Goal: Task Accomplishment & Management: Manage account settings

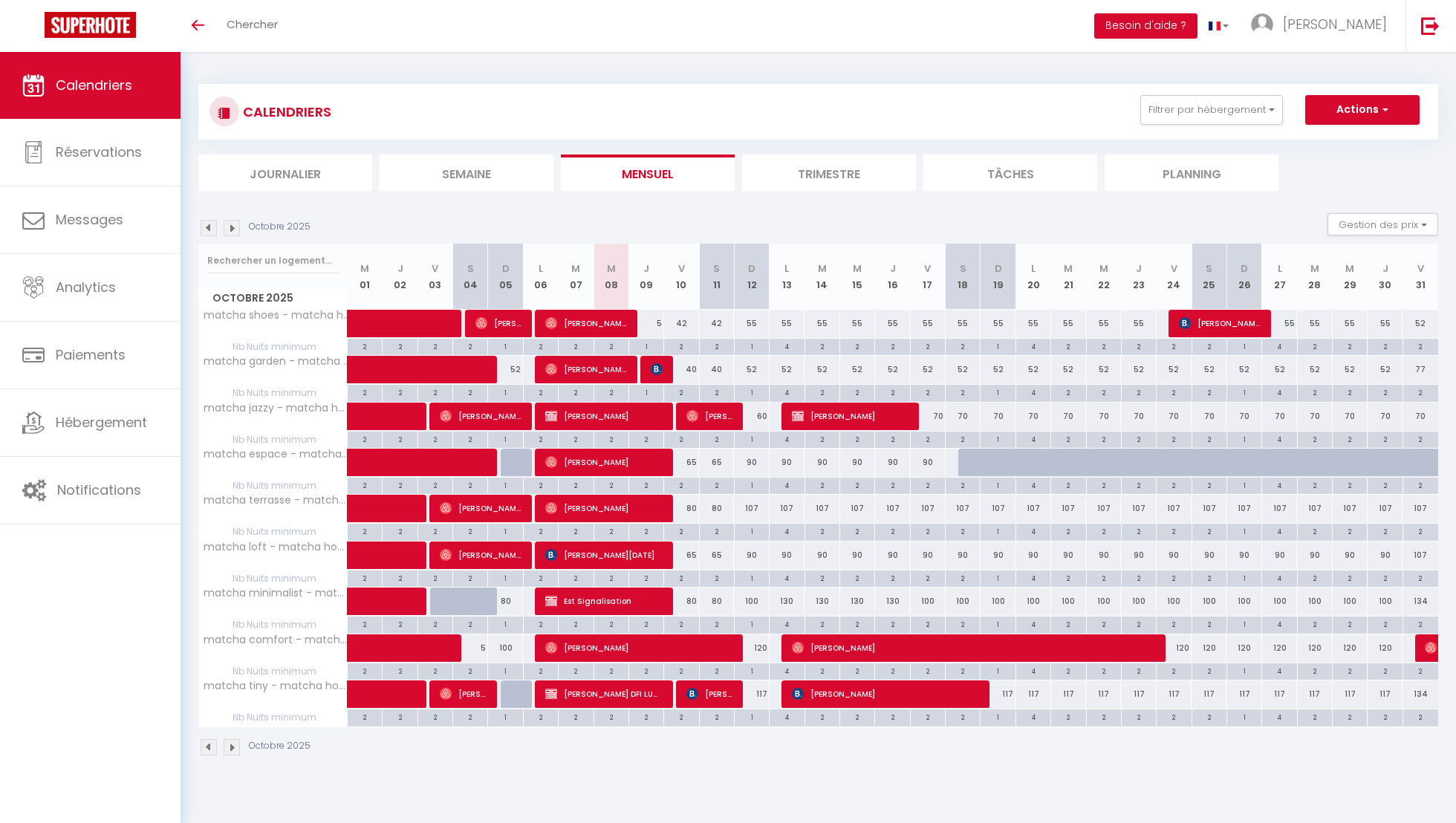
scroll to position [31, 0]
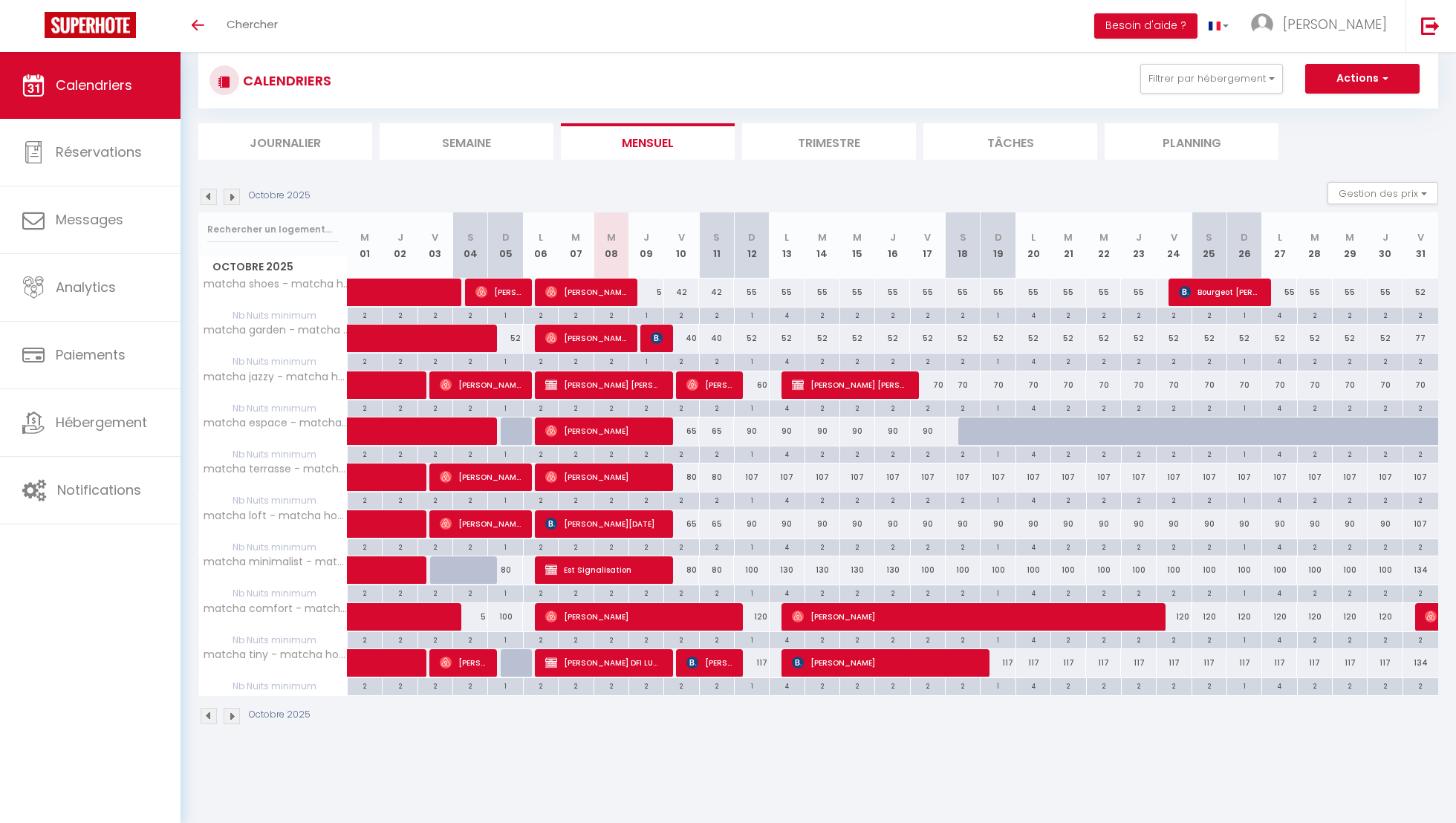
scroll to position [31, 0]
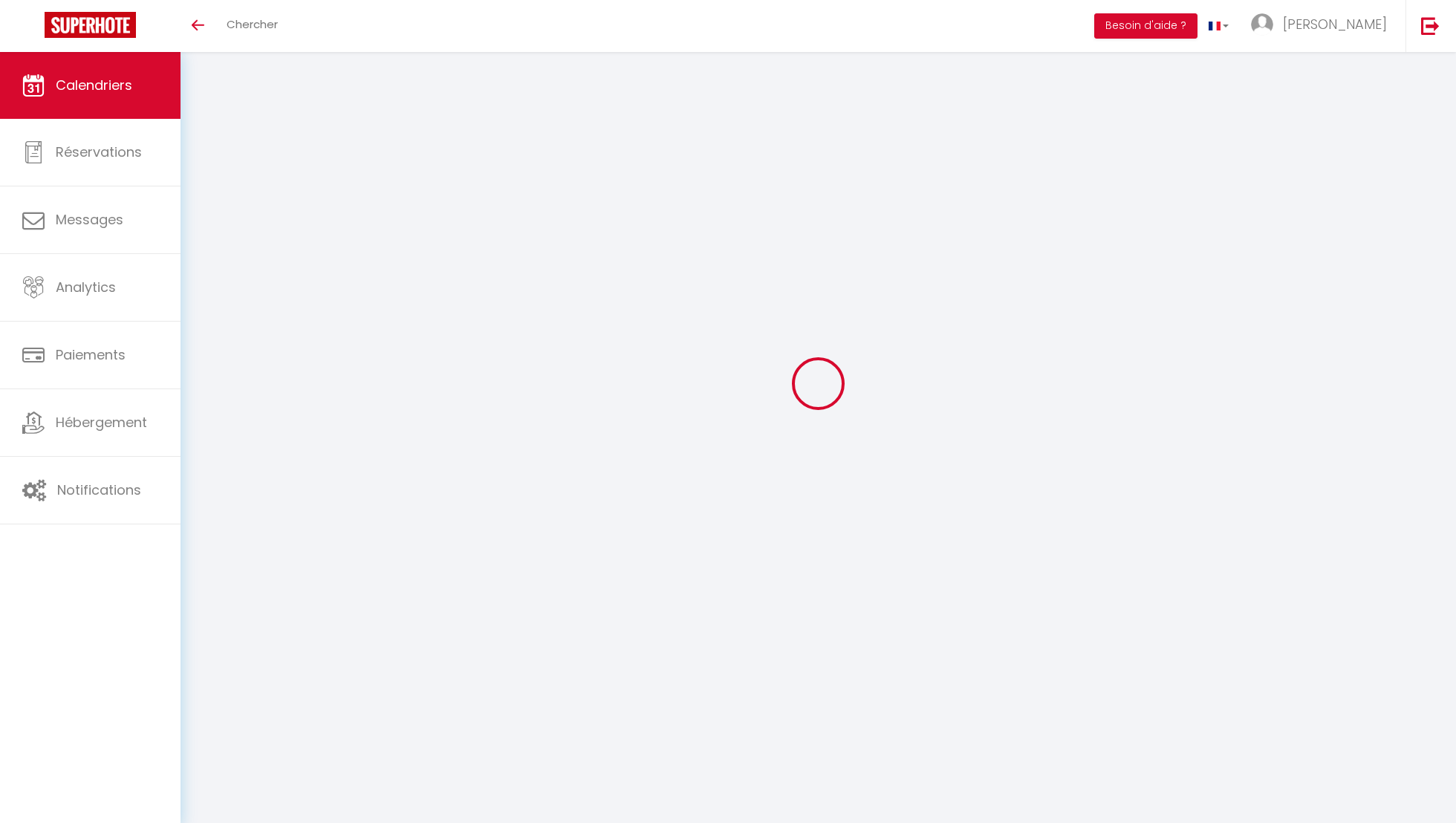
scroll to position [31, 0]
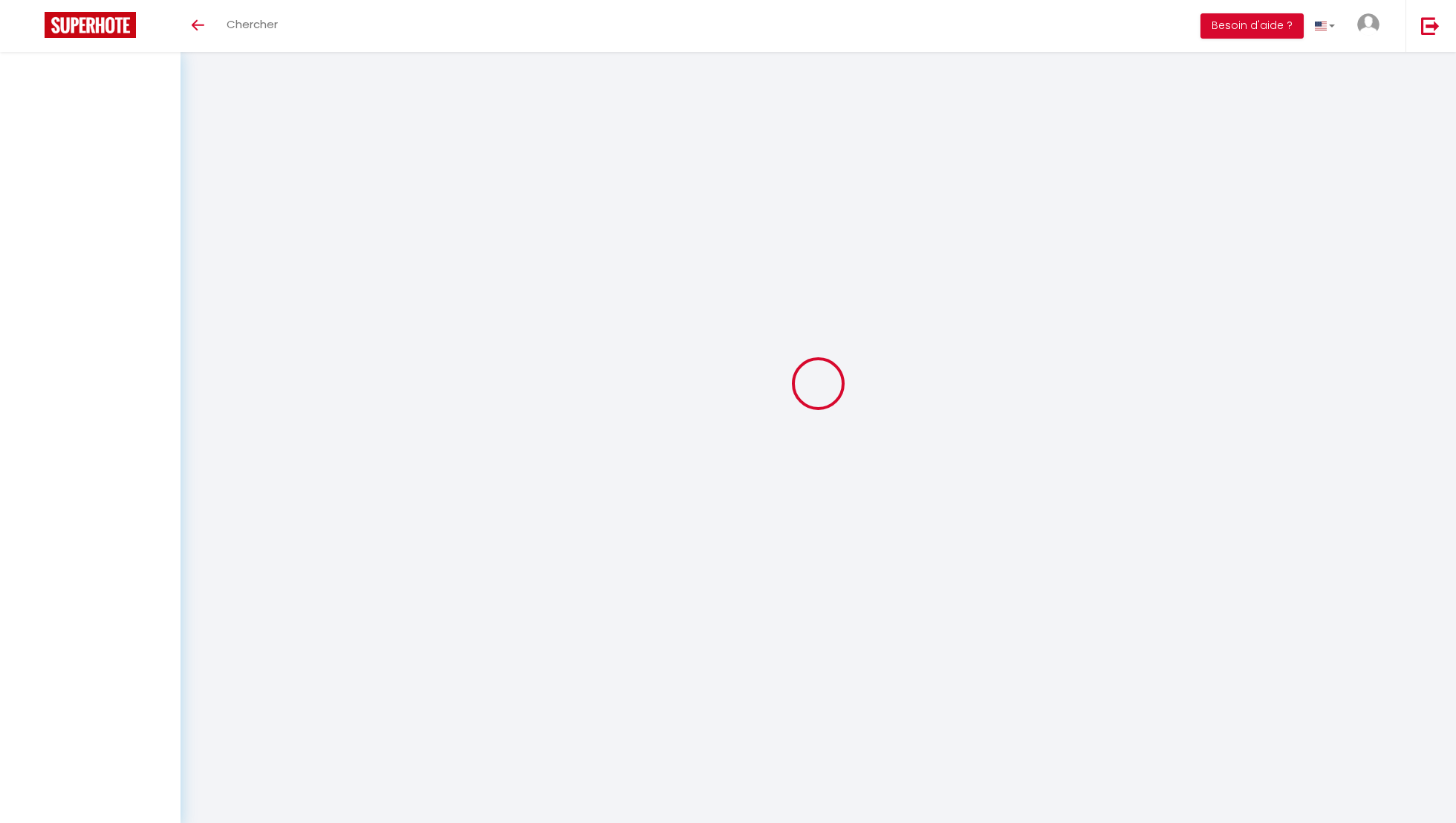
scroll to position [31, 0]
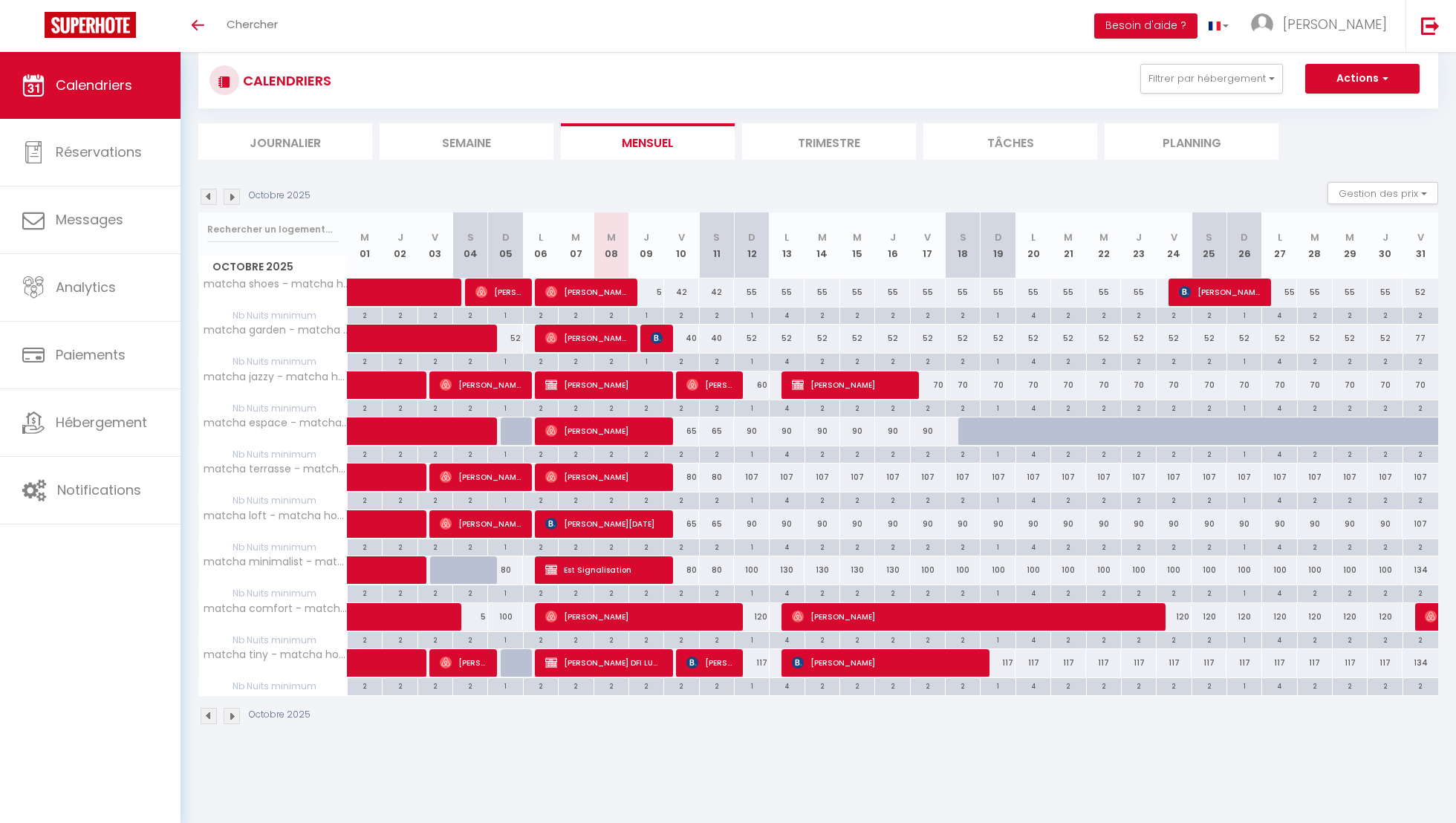
scroll to position [31, 0]
click at [899, 103] on div "CALENDRIERS Filtrer par hébergement Hayange matcha shoes - matcha home Hayange …" at bounding box center [818, 80] width 1240 height 55
click at [648, 297] on div at bounding box center [658, 292] width 35 height 28
click at [657, 296] on img at bounding box center [657, 292] width 12 height 12
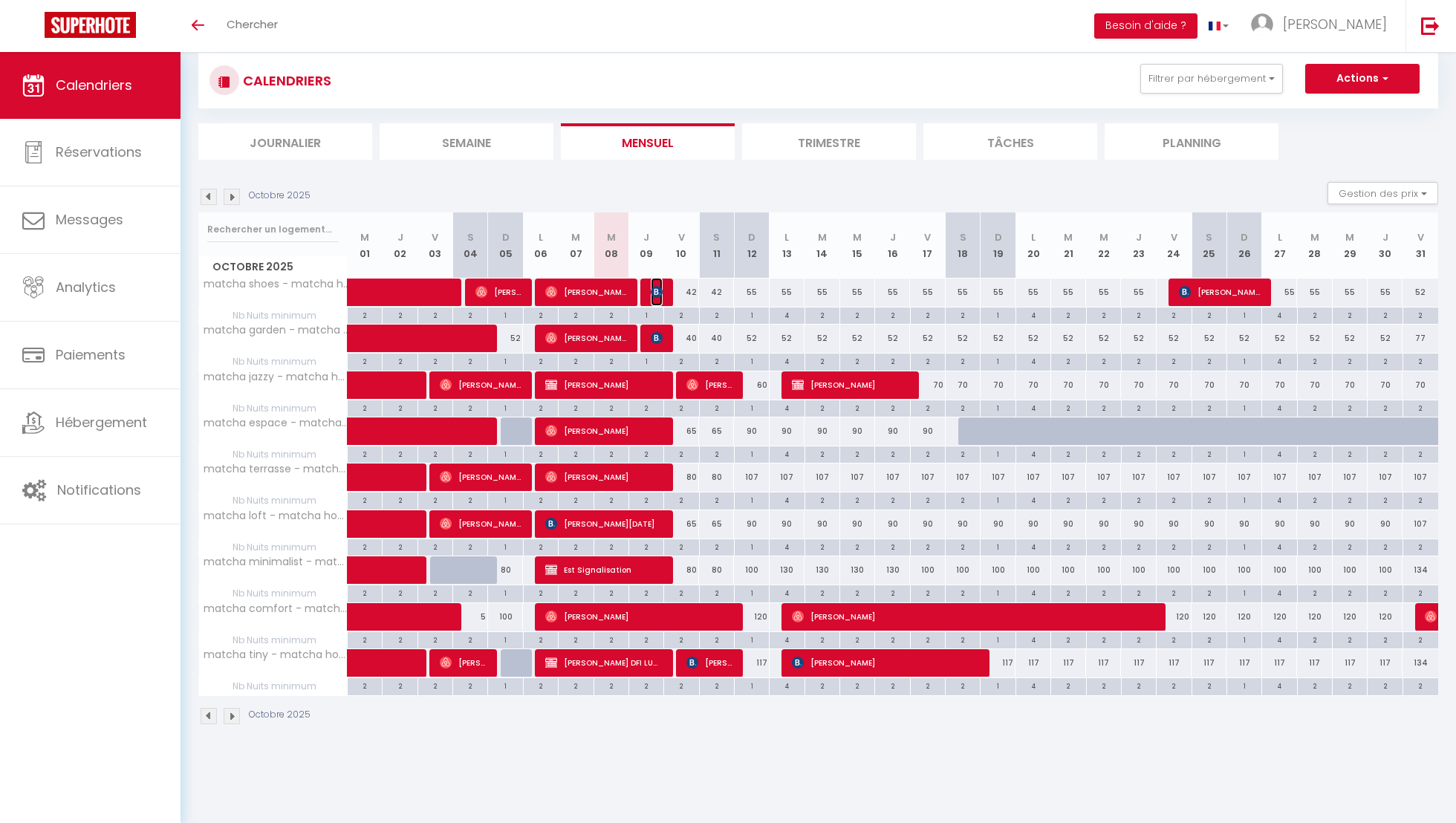
select select "OK"
select select "KO"
select select "0"
select select "1"
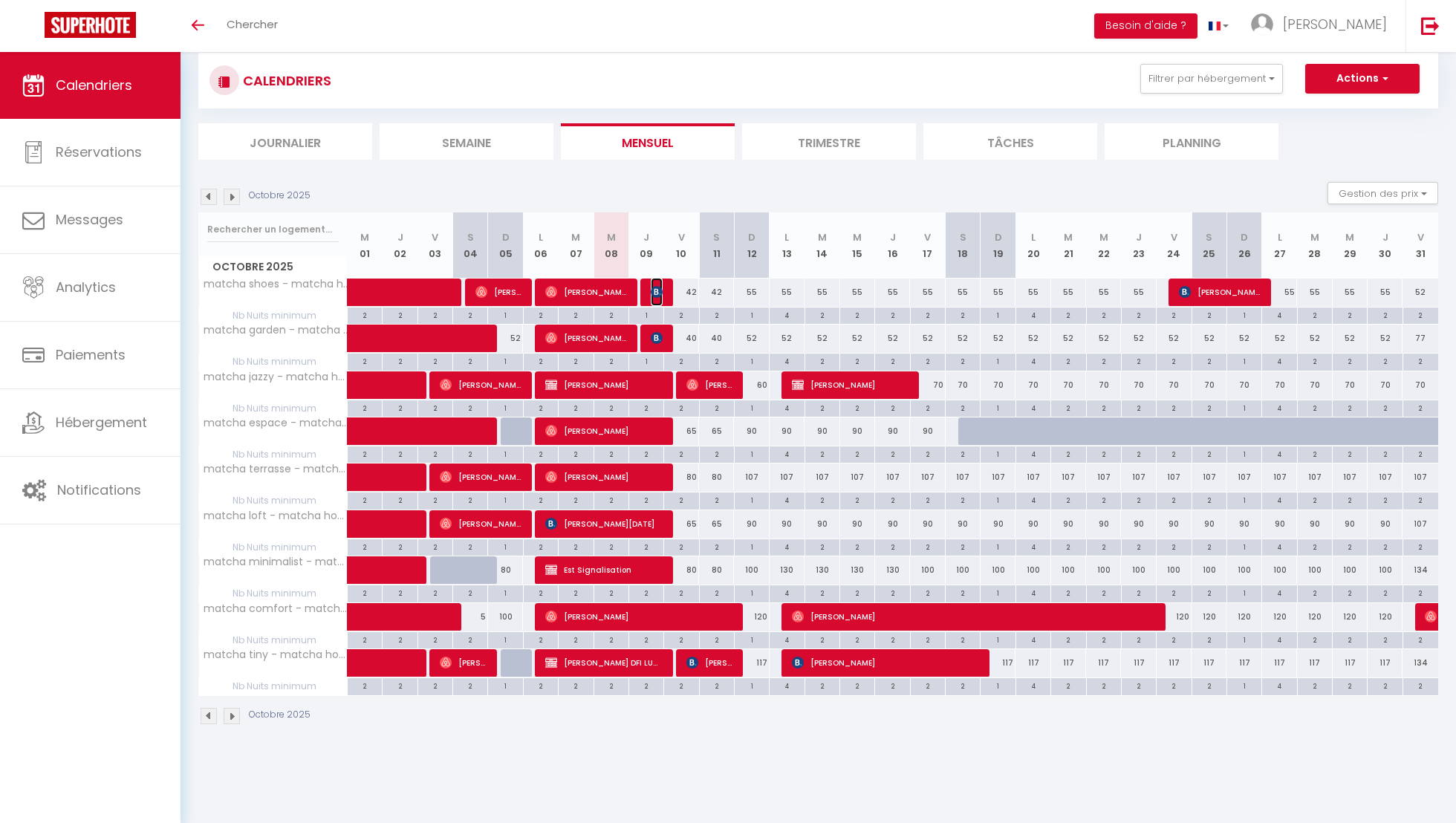
select select
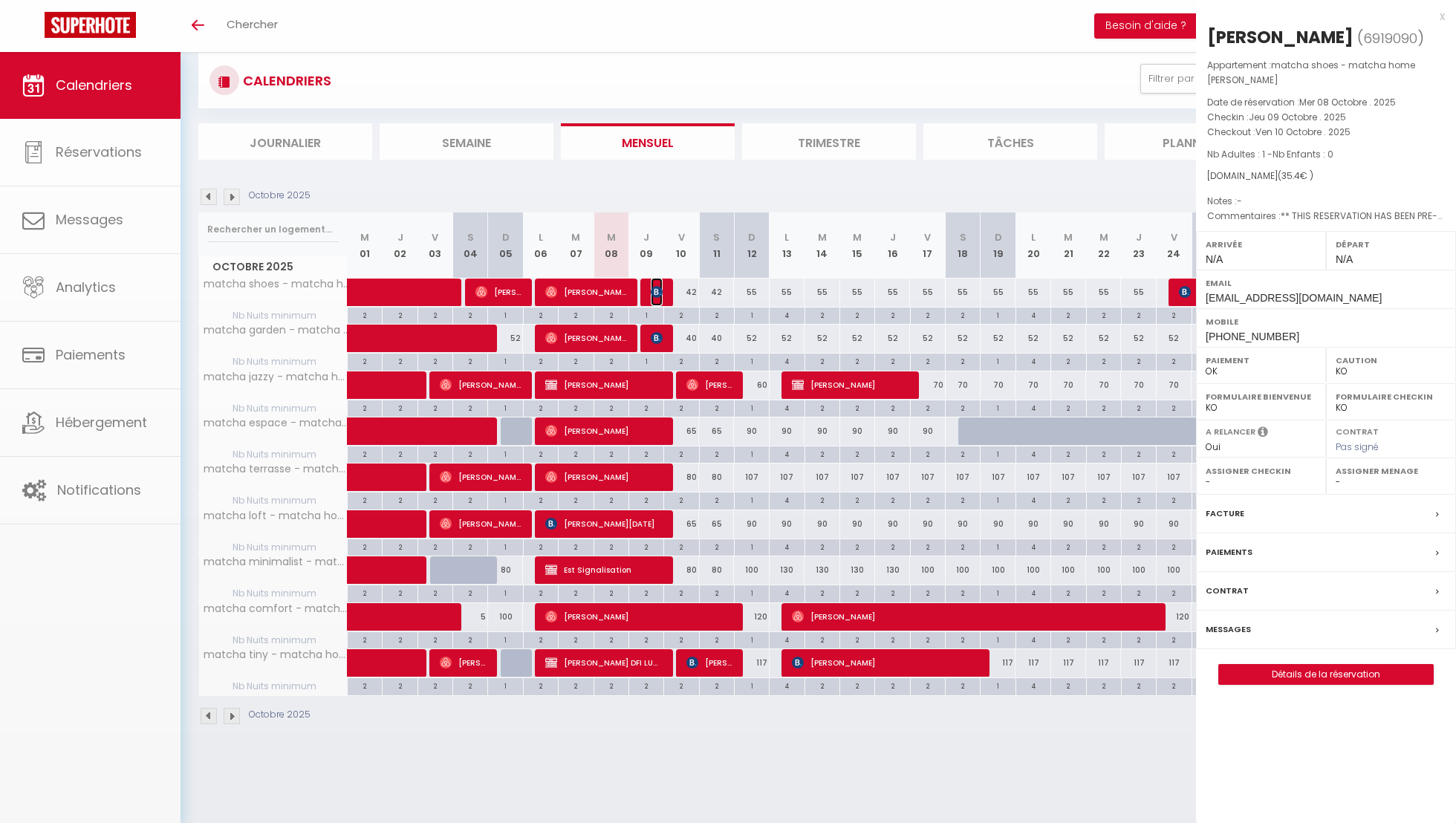
select select "40447"
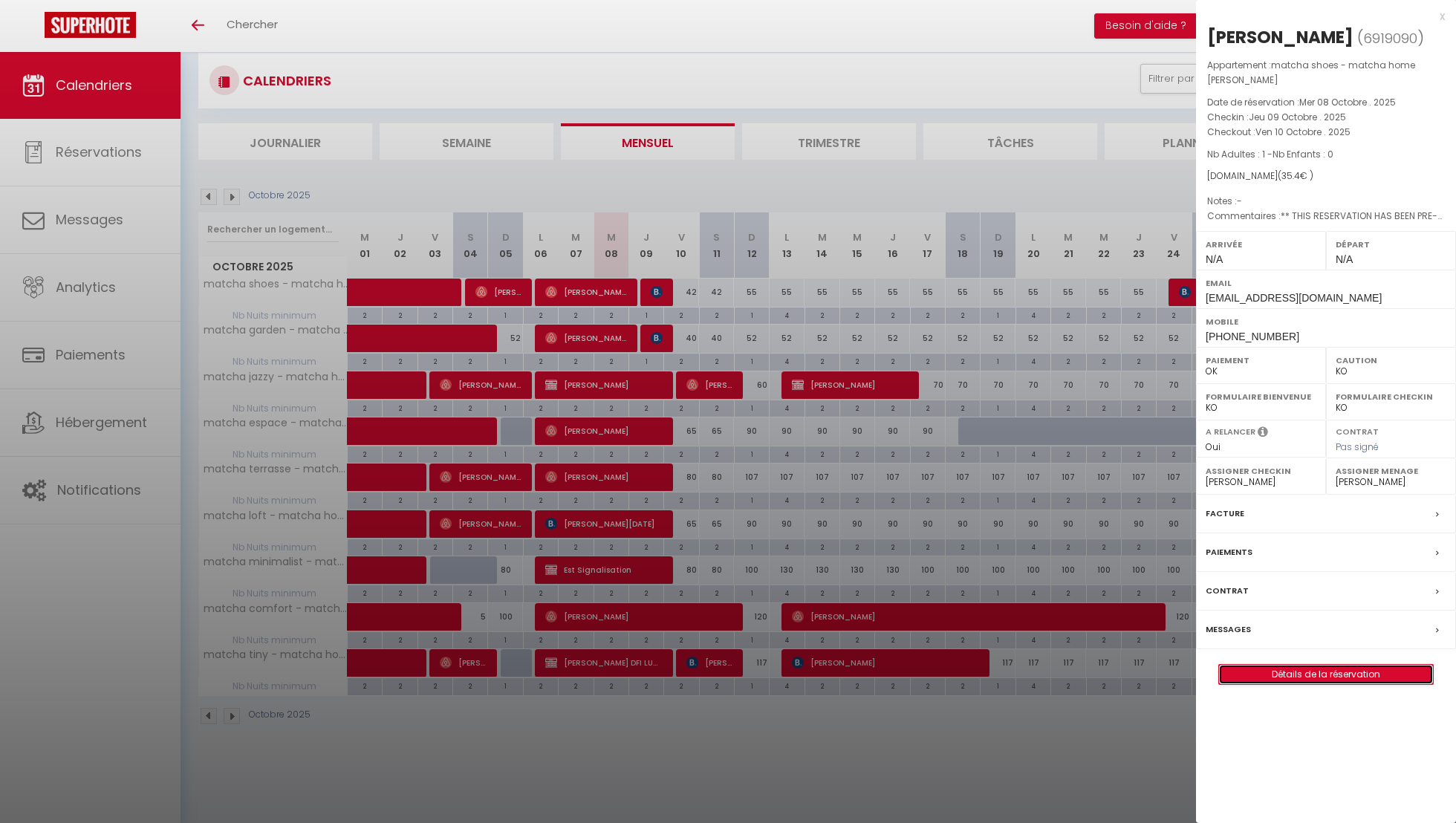
click at [1268, 684] on link "Détails de la réservation" at bounding box center [1325, 674] width 214 height 19
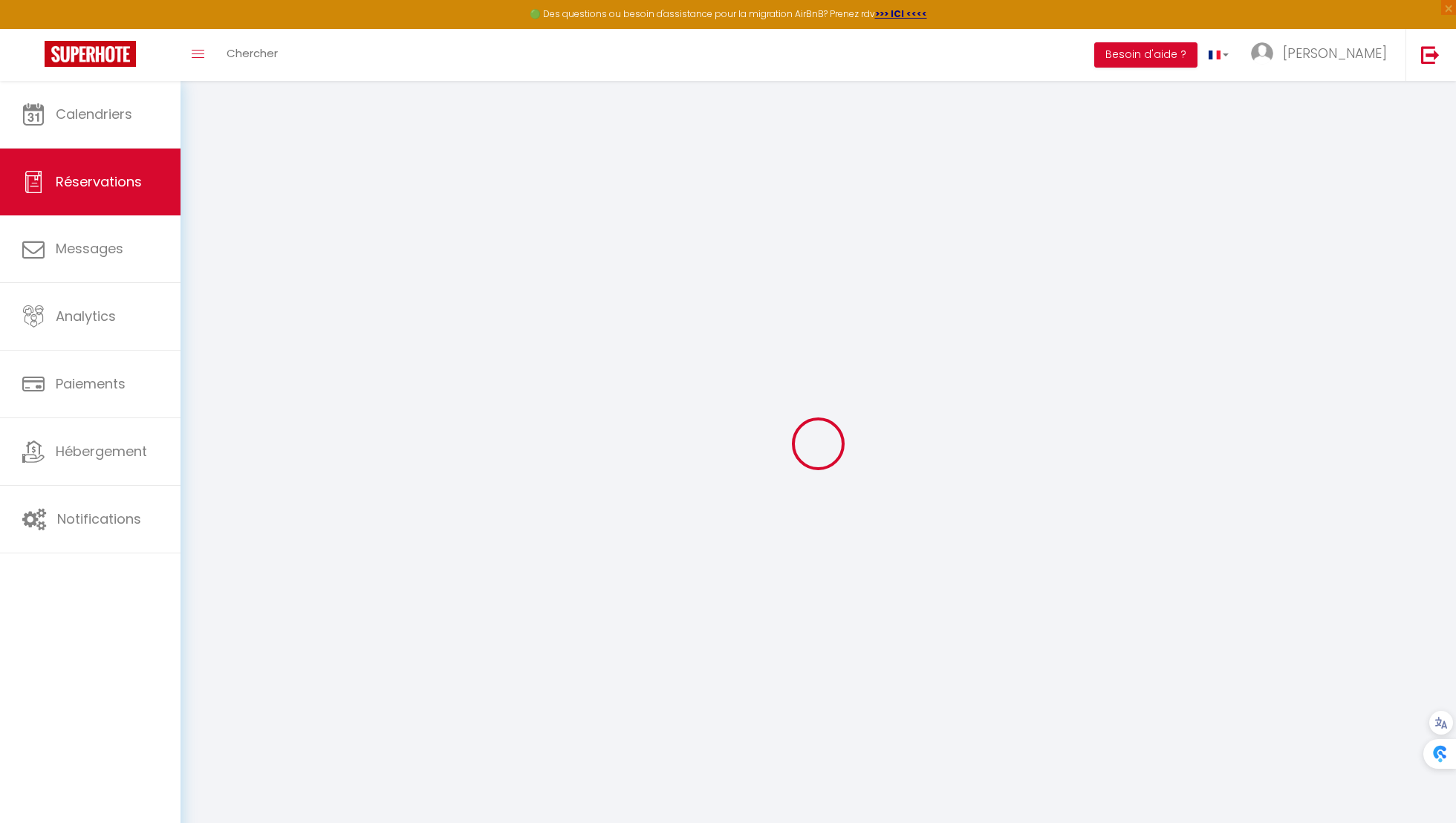
select select "service charge"
select select
checkbox input "false"
type textarea "** THIS RESERVATION HAS BEEN PRE-PAID ** BOOKING NOTE : Payment charge is EUR 0…"
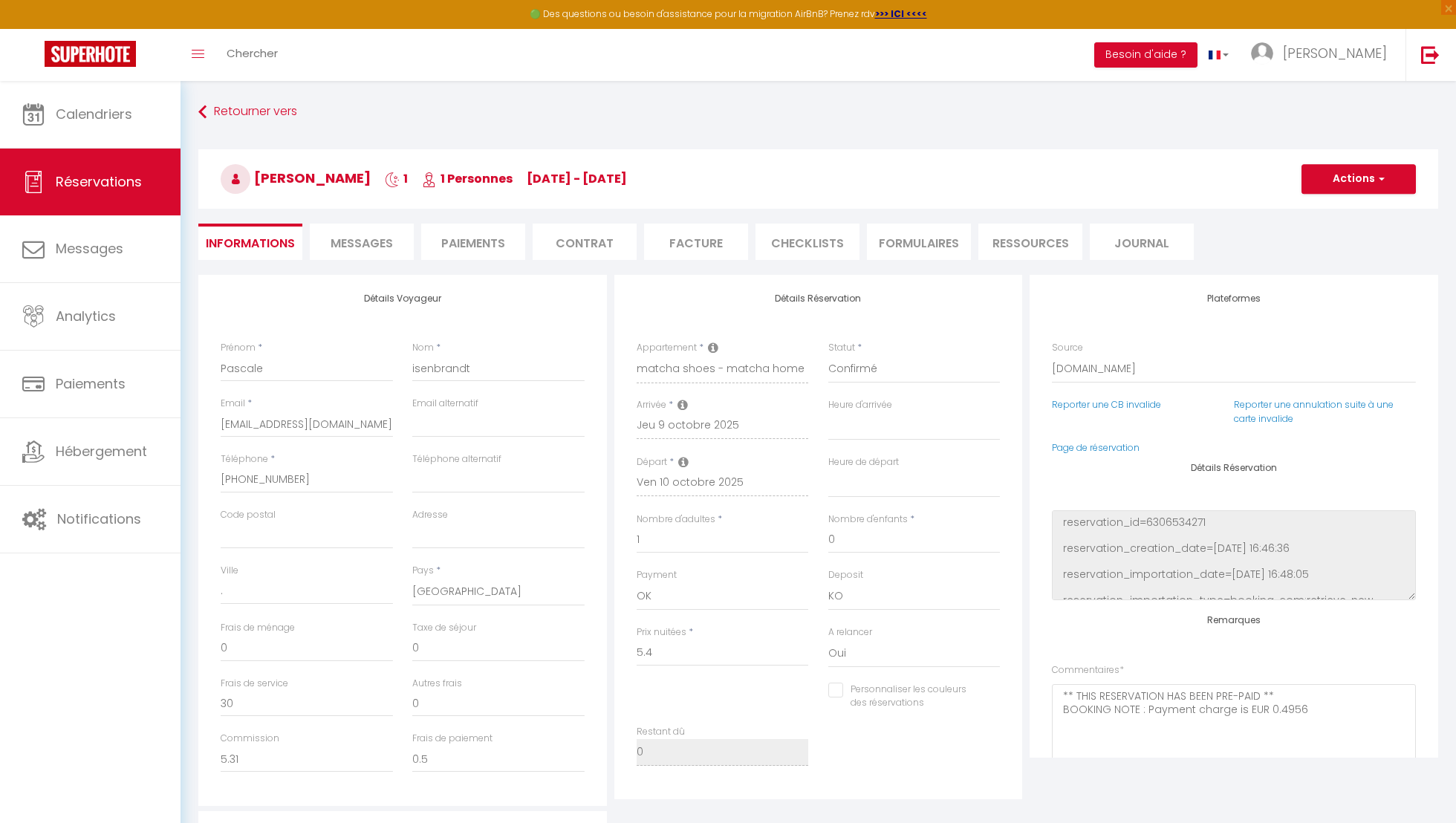
select select
checkbox input "false"
select select
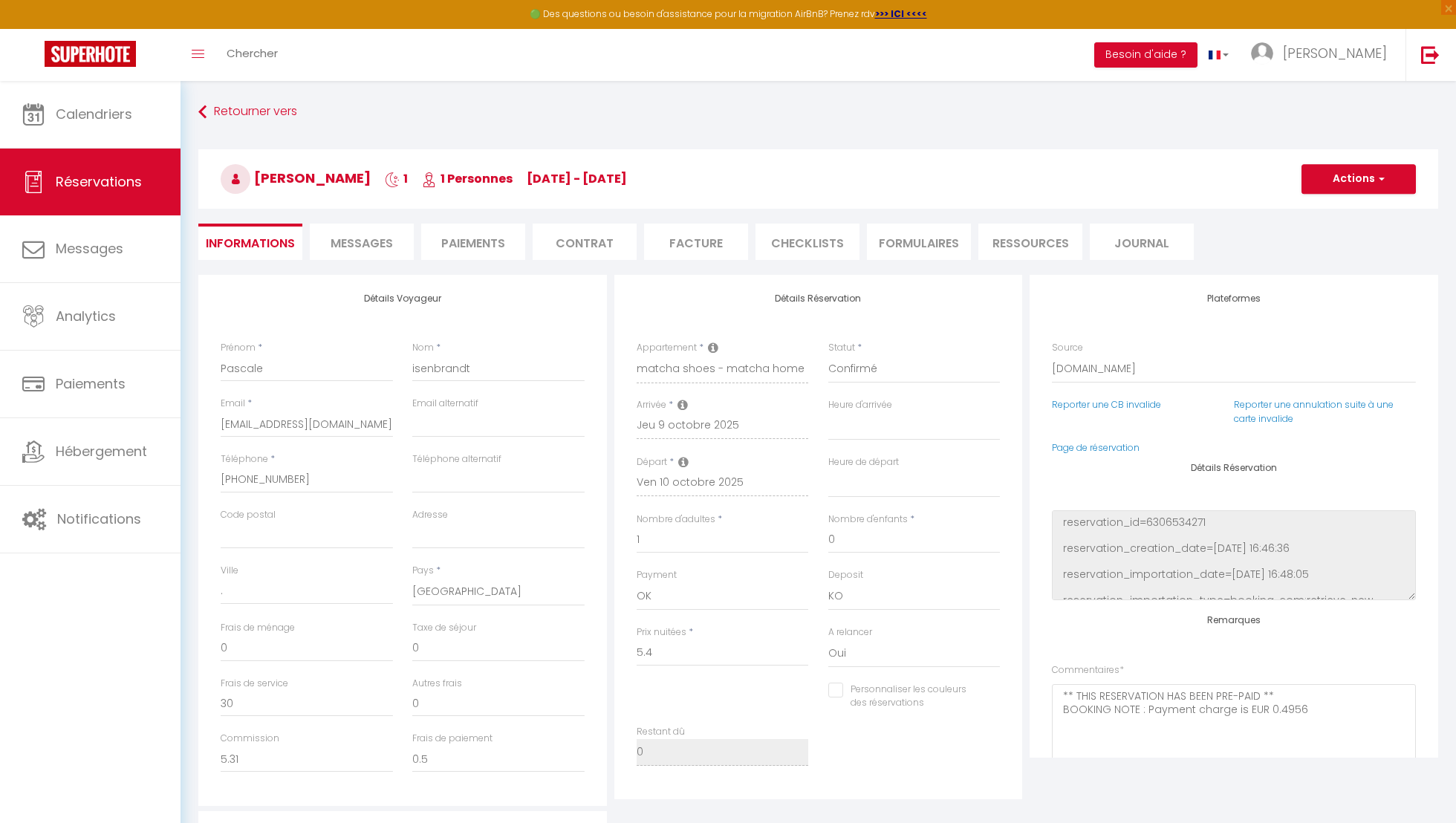
click at [513, 248] on li "Paiements" at bounding box center [473, 241] width 104 height 36
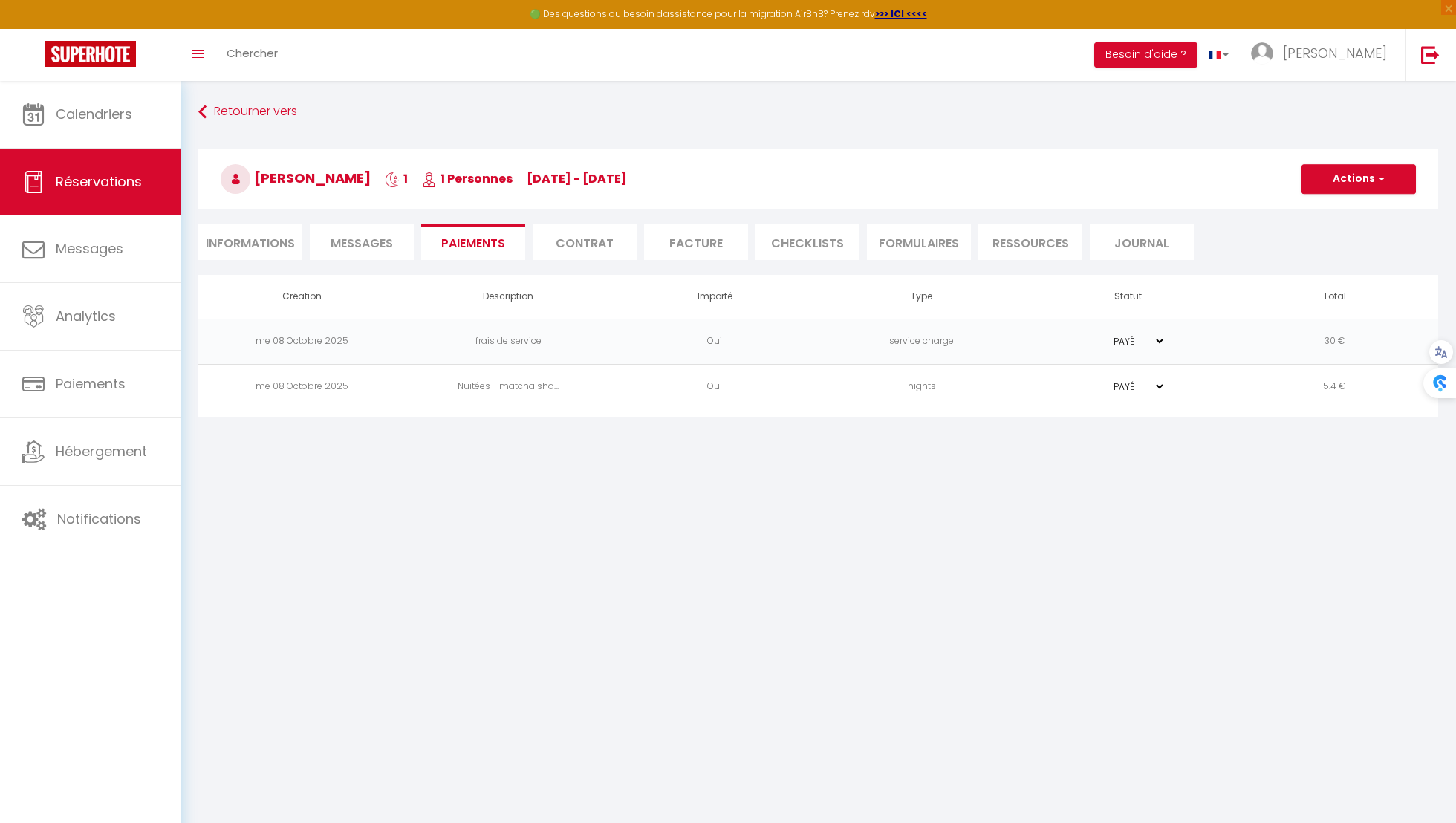
click at [703, 231] on li "Facture" at bounding box center [696, 241] width 104 height 36
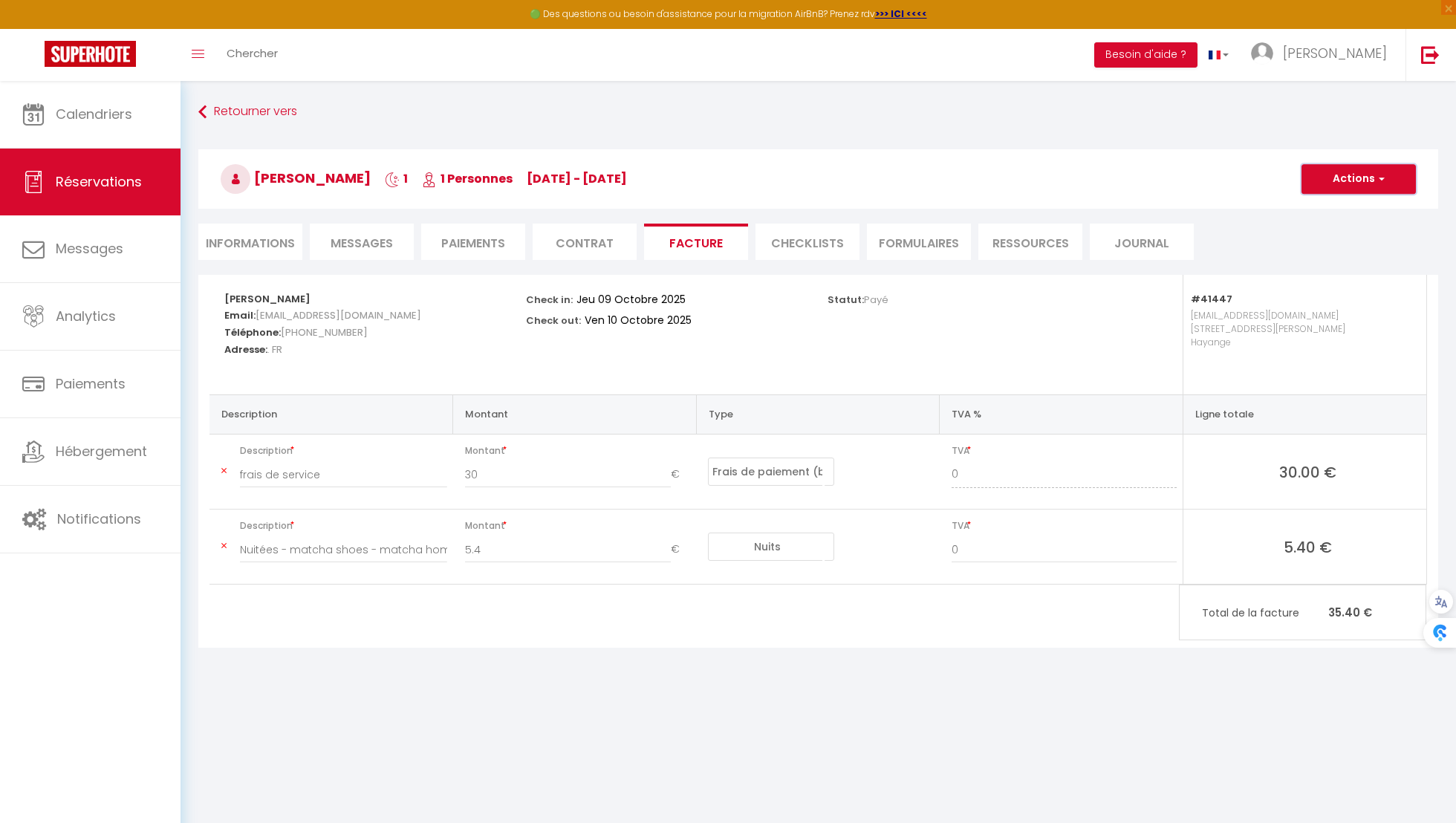
click at [1389, 189] on button "Actions" at bounding box center [1358, 179] width 115 height 30
click at [1359, 249] on link "Envoyer la facture" at bounding box center [1348, 250] width 125 height 19
type input "pisenb.610801@guest.booking.com"
select select "fr"
type input "Votre facture 6919090 - matcha shoes - matcha home Hayange"
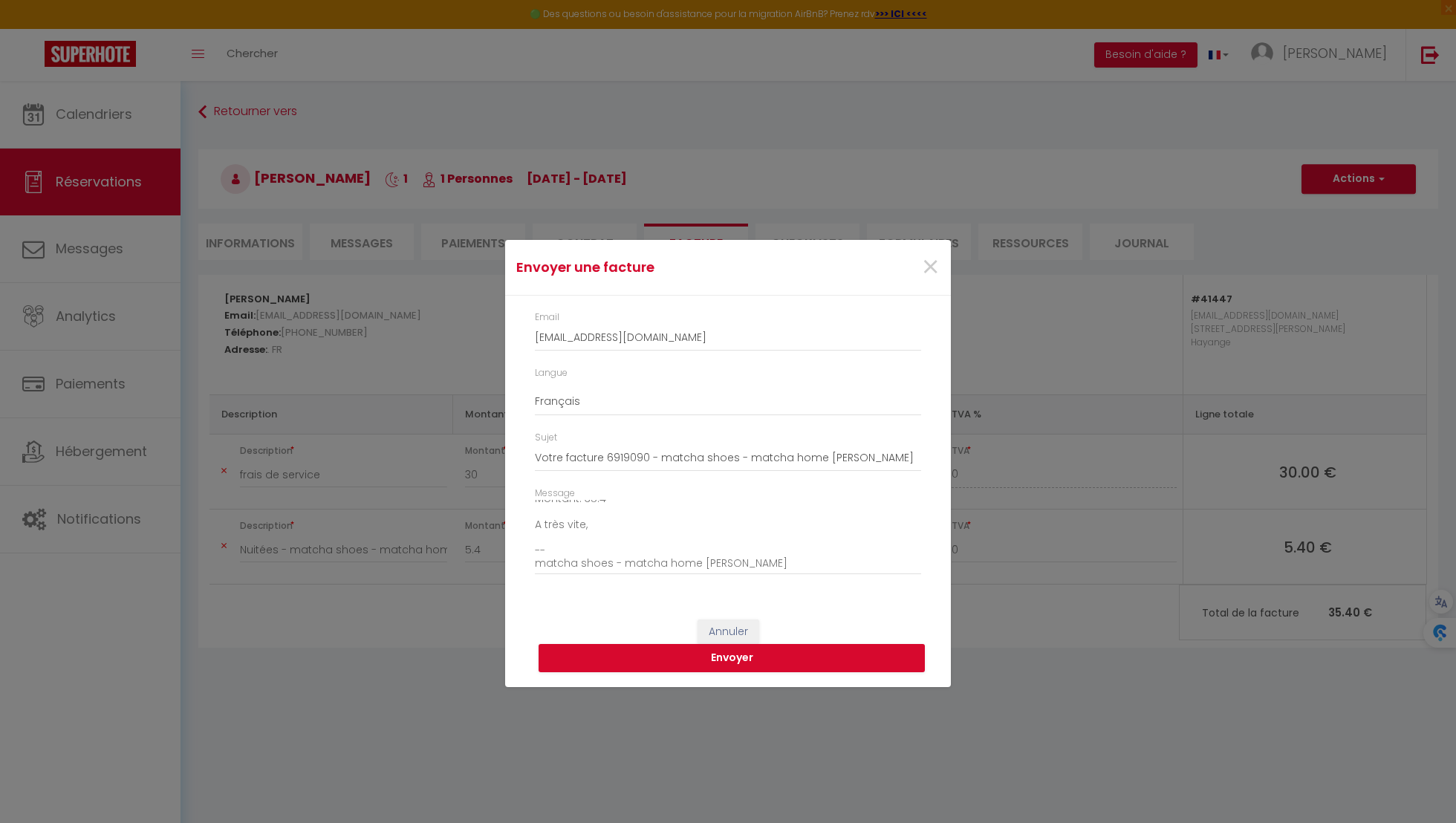
scroll to position [167, 0]
click at [662, 538] on textarea "Bonjour, Voici le lien pour télécharger votre facture : https://superhote.com/a…" at bounding box center [728, 538] width 386 height 75
click at [784, 652] on button "Envoyer" at bounding box center [732, 657] width 386 height 28
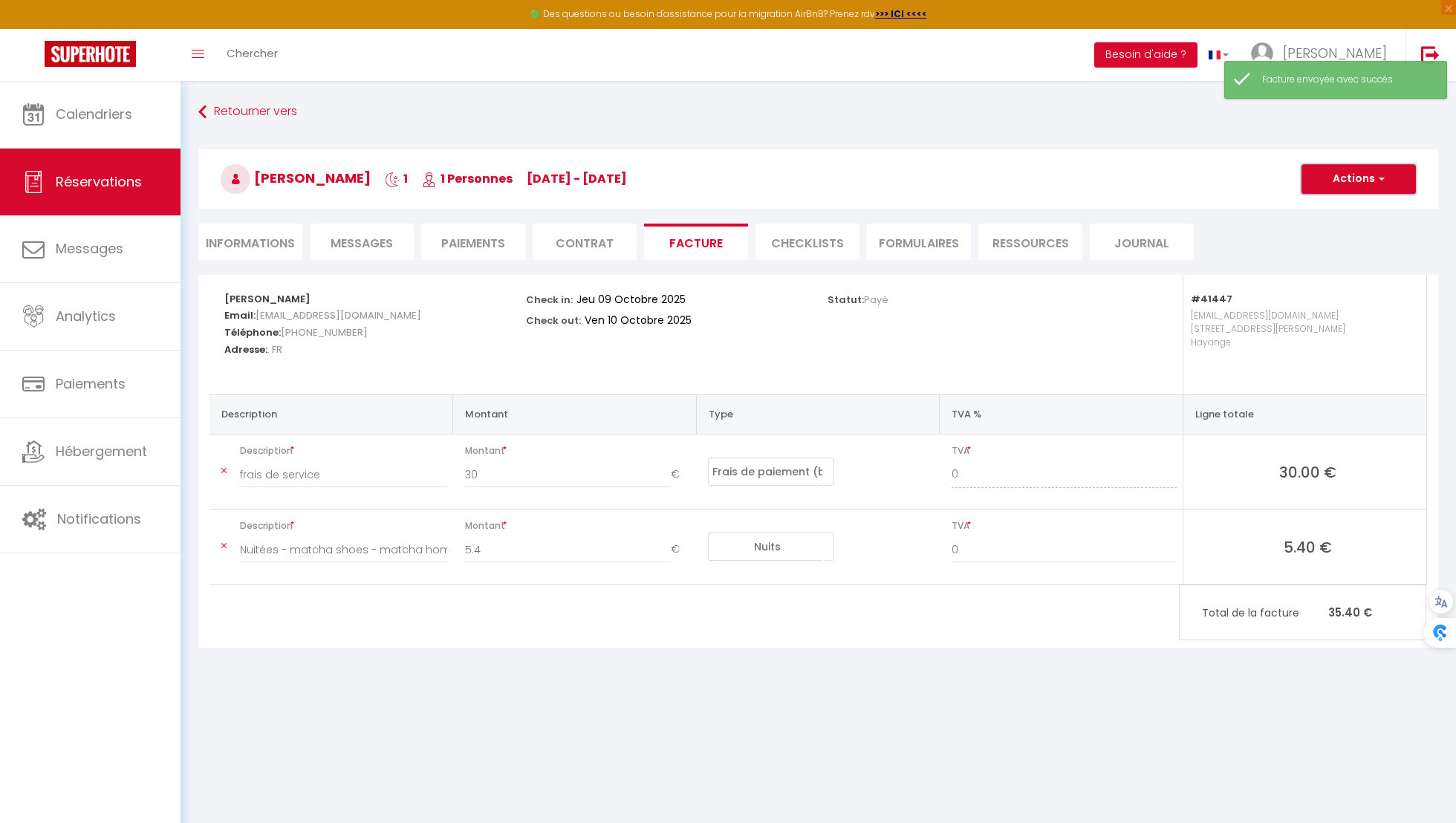
click at [1360, 175] on button "Actions" at bounding box center [1358, 179] width 115 height 30
click at [1360, 255] on link "Envoyer la facture" at bounding box center [1348, 250] width 125 height 19
type textarea "Bonjour, Voici le lien pour télécharger votre facture : https://superhote.com/a…"
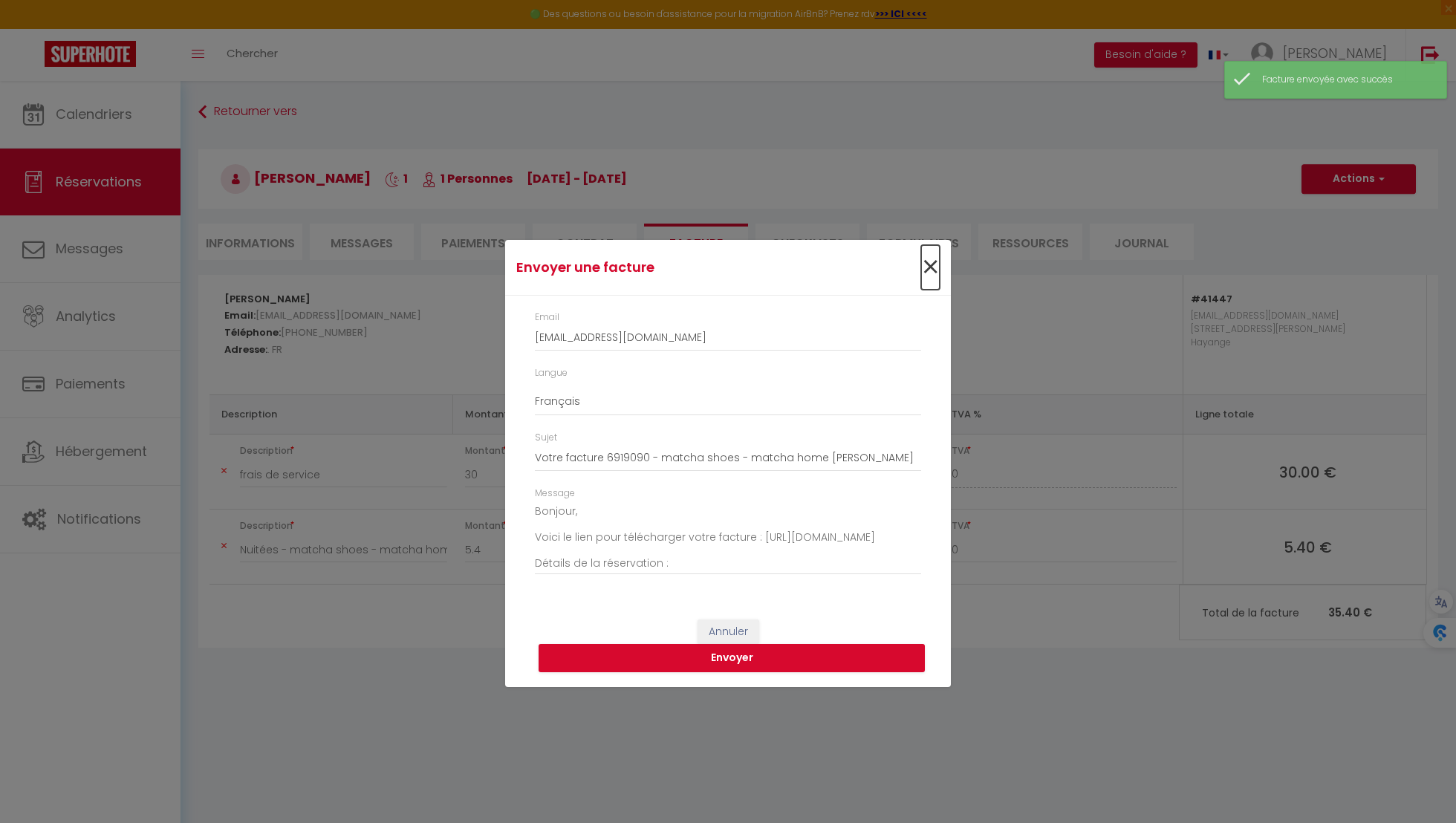
click at [931, 271] on span "×" at bounding box center [930, 268] width 18 height 45
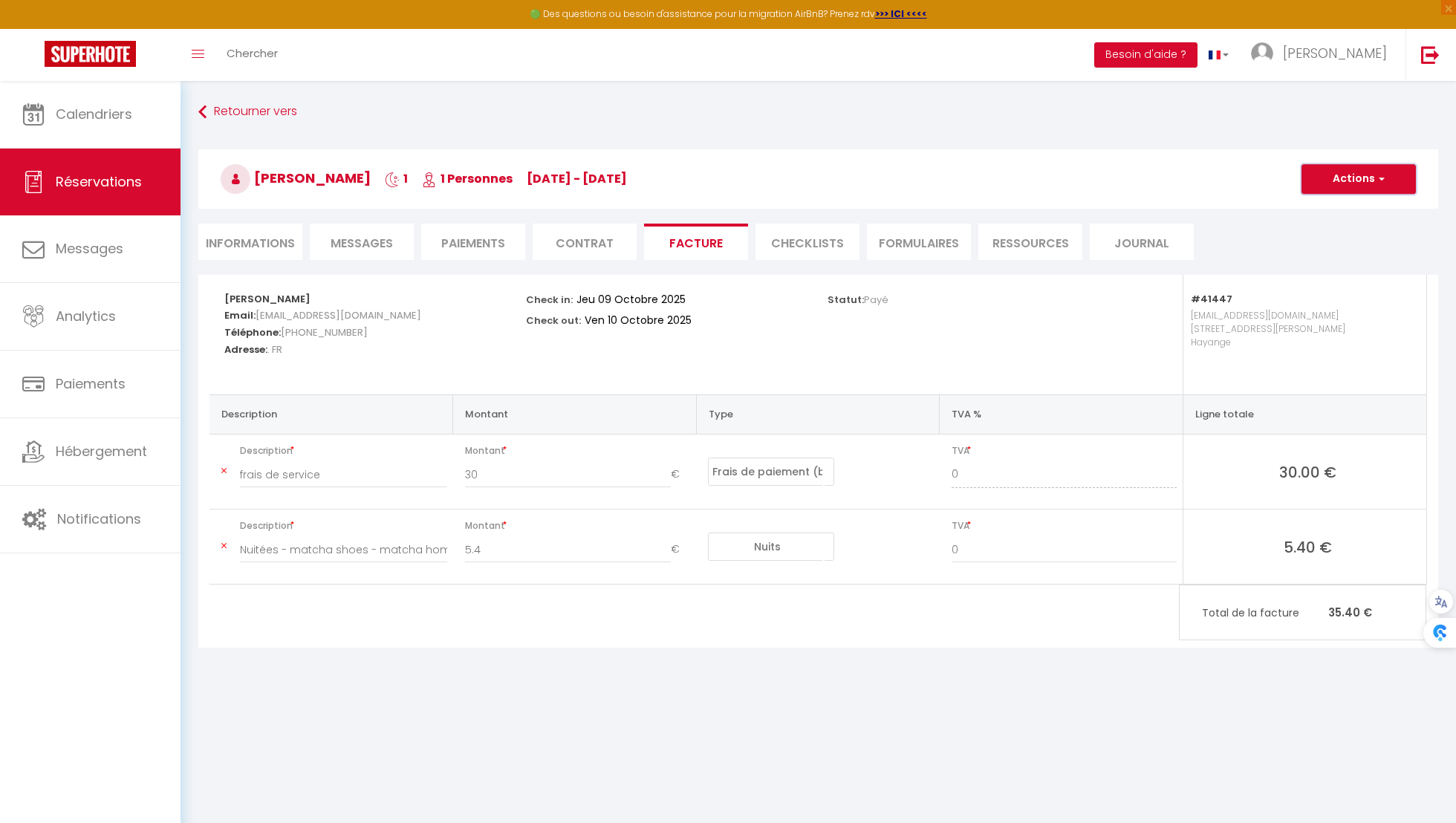
click at [1333, 184] on button "Actions" at bounding box center [1358, 179] width 115 height 30
click at [1336, 230] on link "Aperçu et éditer" at bounding box center [1348, 231] width 125 height 19
click at [1083, 373] on div "Statut: Payé" at bounding box center [969, 334] width 301 height 119
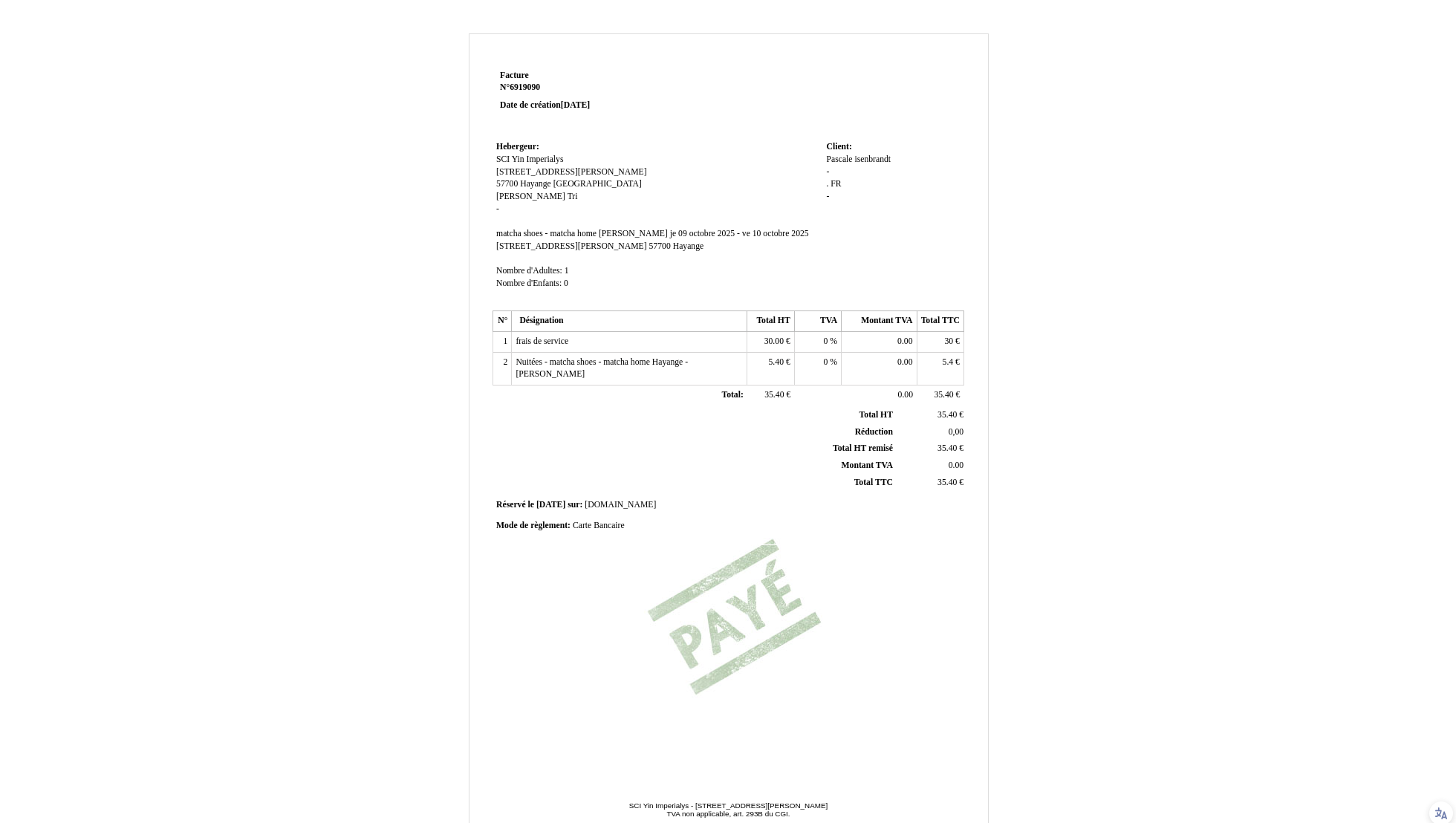
click at [827, 173] on span "-" at bounding box center [827, 171] width 3 height 10
click at [837, 158] on span "Pascale" at bounding box center [839, 159] width 26 height 10
type input "SAS"
click at [1003, 147] on div "Facture Facture N° 6919090 6919090 Date de création [DATE] Hebergeur: Hebergeur…" at bounding box center [729, 465] width 869 height 862
click at [868, 159] on span "isenbrandt" at bounding box center [862, 159] width 36 height 10
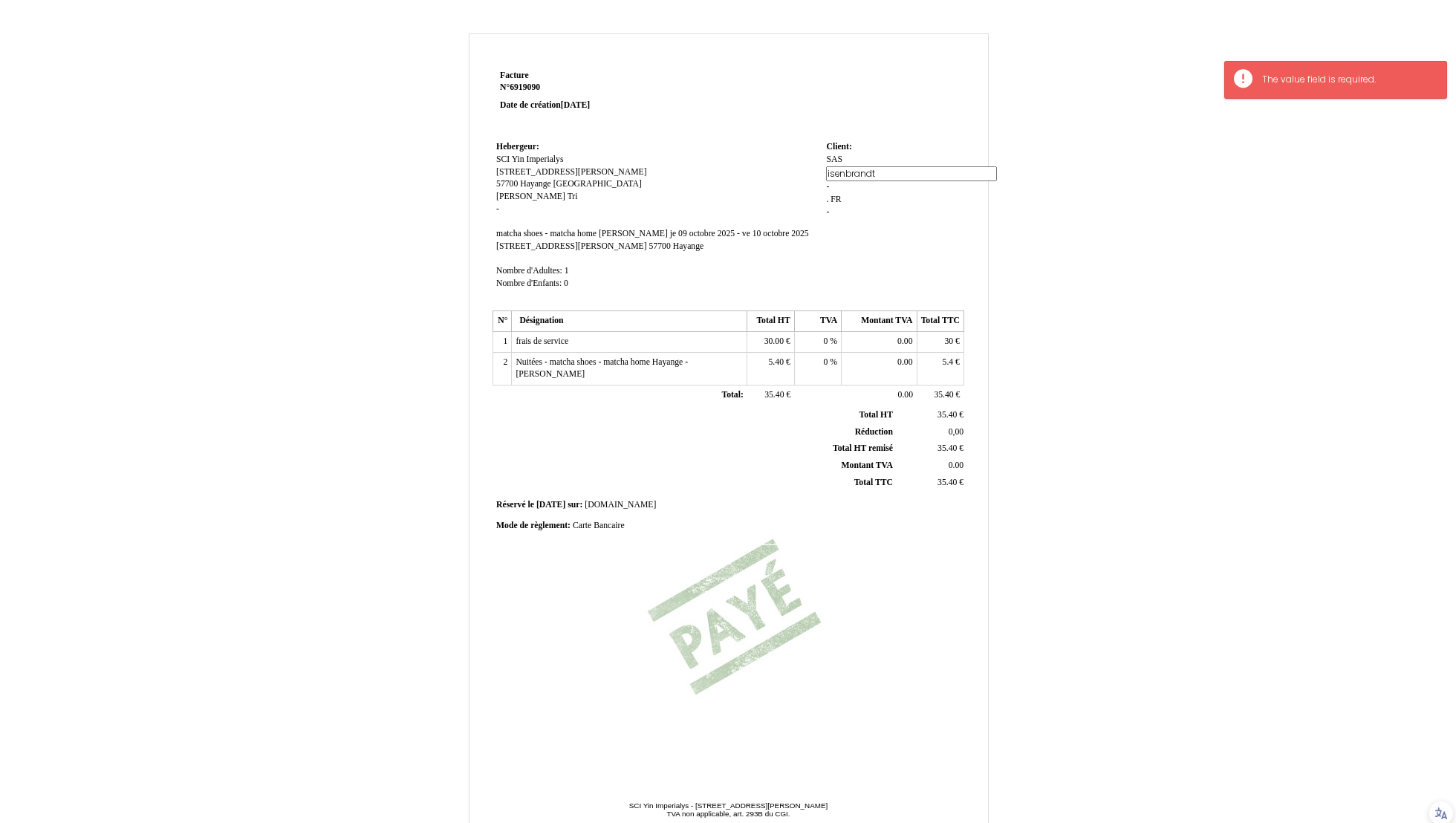
click at [863, 167] on input "isenbrandt" at bounding box center [911, 174] width 171 height 15
type input "NO ID"
click at [1145, 198] on div "Facture Facture N° 6919090 6919090 Date de création [DATE] Hebergeur: Hebergeur…" at bounding box center [729, 465] width 869 height 862
